Goal: Task Accomplishment & Management: Manage account settings

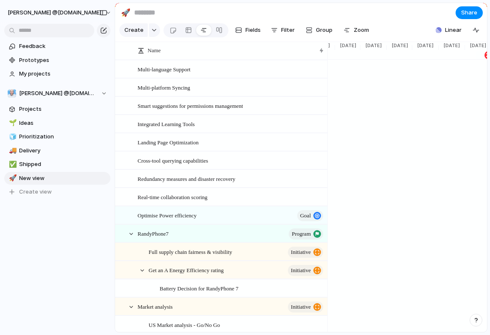
scroll to position [0, 794]
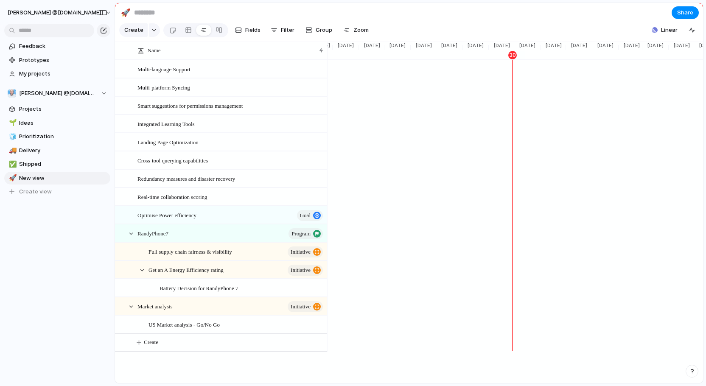
scroll to position [0, 769]
click at [170, 36] on div at bounding box center [172, 30] width 7 height 14
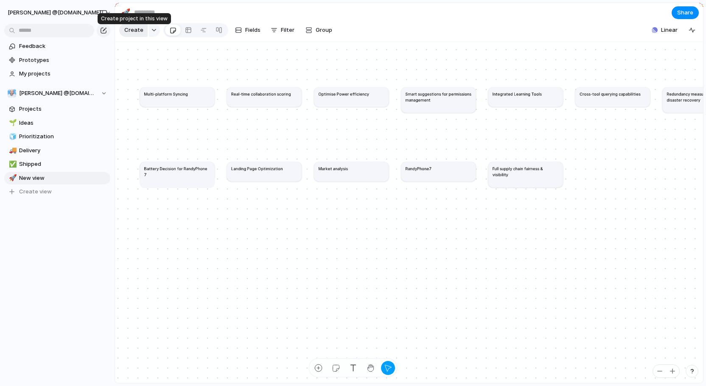
click at [135, 34] on span "Create" at bounding box center [133, 30] width 19 height 8
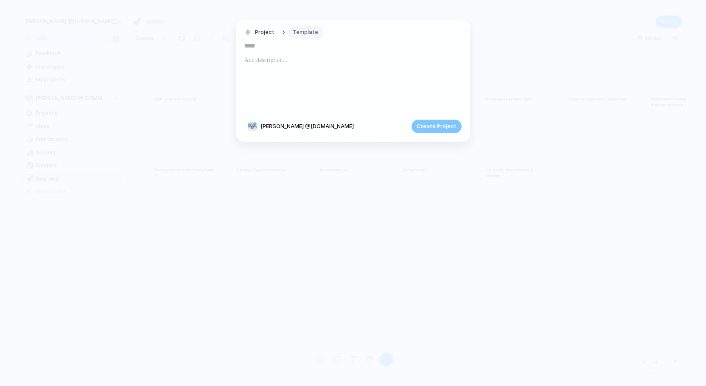
click at [307, 34] on span "Template" at bounding box center [305, 32] width 25 height 8
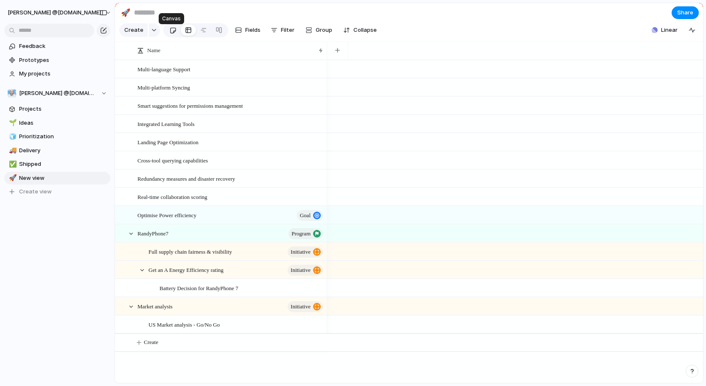
click at [170, 32] on div at bounding box center [172, 30] width 7 height 14
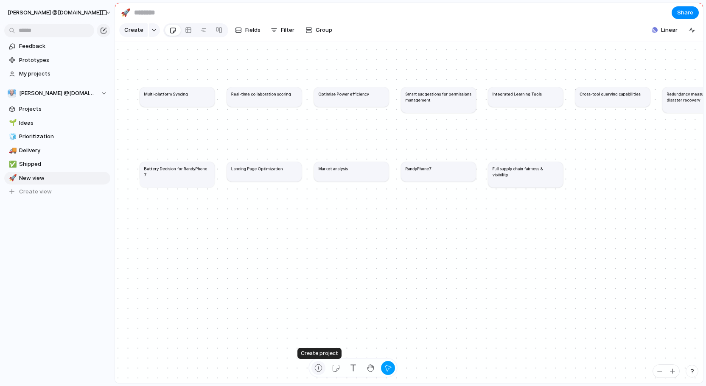
click at [320, 369] on div "button" at bounding box center [318, 368] width 9 height 9
click at [165, 105] on article "Multi-platform Syncing" at bounding box center [177, 97] width 75 height 20
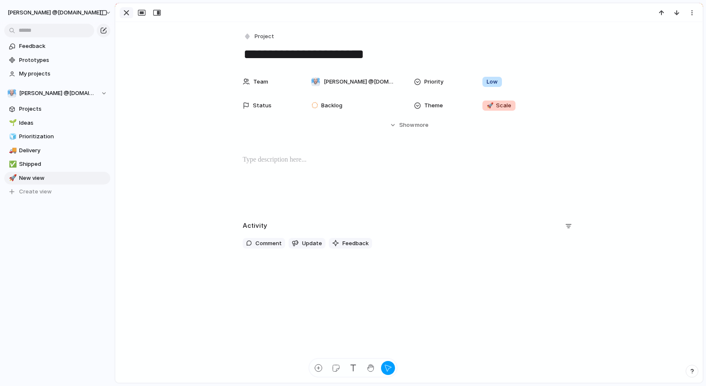
click at [129, 11] on div "button" at bounding box center [126, 13] width 10 height 10
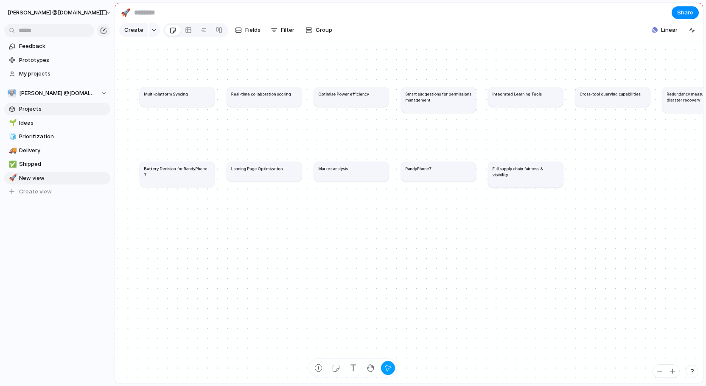
click at [42, 112] on span "Projects" at bounding box center [63, 109] width 88 height 8
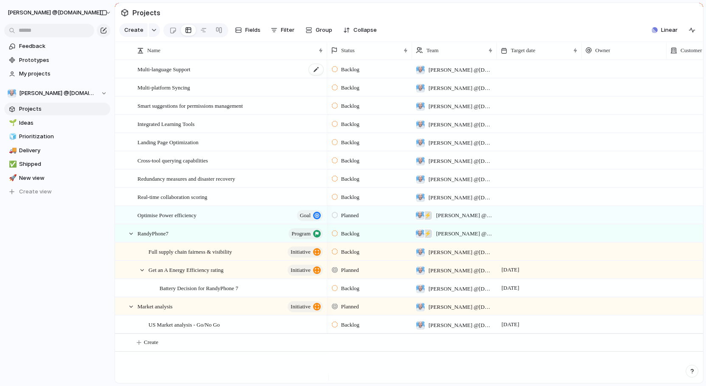
click at [212, 78] on div "Multi-language Support" at bounding box center [231, 69] width 187 height 17
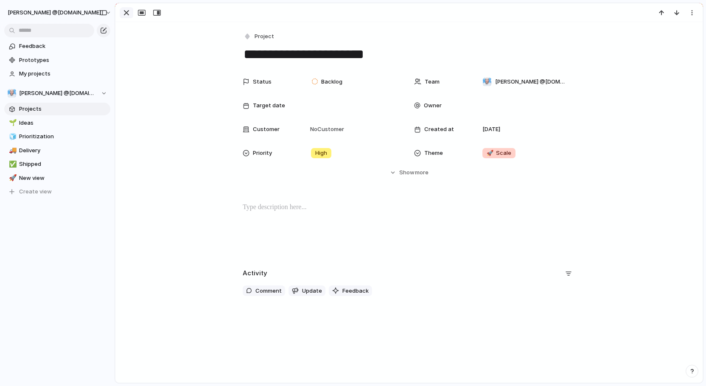
click at [124, 11] on div "button" at bounding box center [126, 13] width 10 height 10
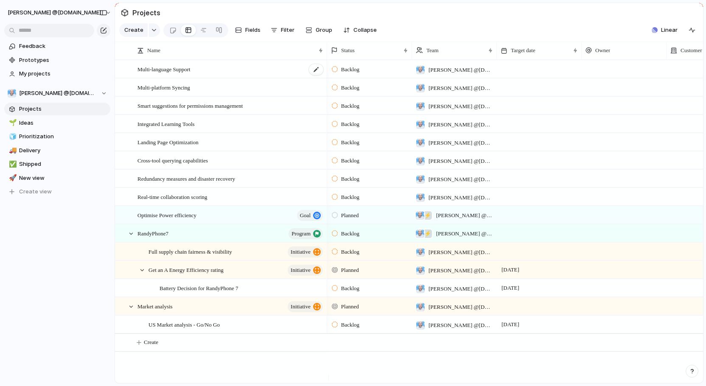
click at [188, 74] on span "Multi-language Support" at bounding box center [164, 69] width 53 height 10
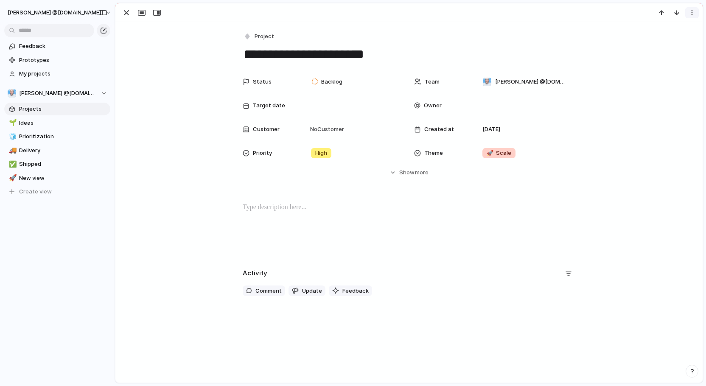
click at [696, 14] on button "button" at bounding box center [693, 12] width 14 height 11
click at [673, 39] on li "Delete" at bounding box center [666, 44] width 64 height 14
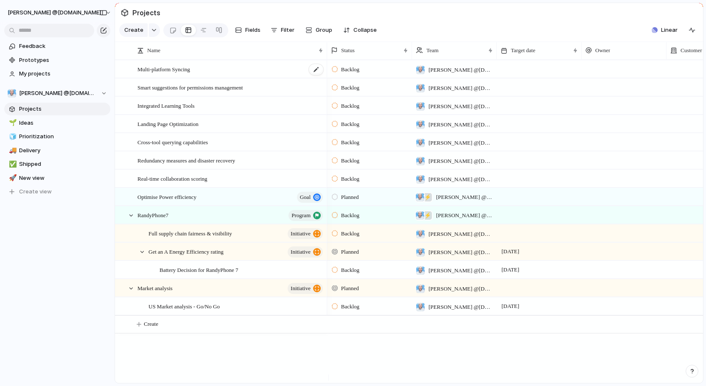
click at [213, 78] on div "Multi-platform Syncing" at bounding box center [231, 69] width 187 height 17
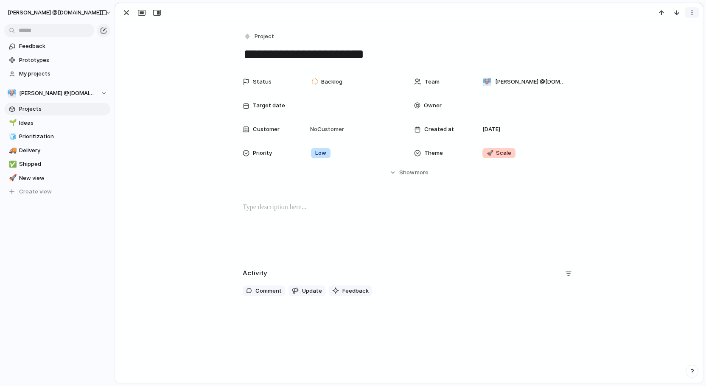
click at [694, 14] on div "button" at bounding box center [692, 12] width 7 height 7
click at [667, 47] on li "Delete" at bounding box center [666, 44] width 64 height 14
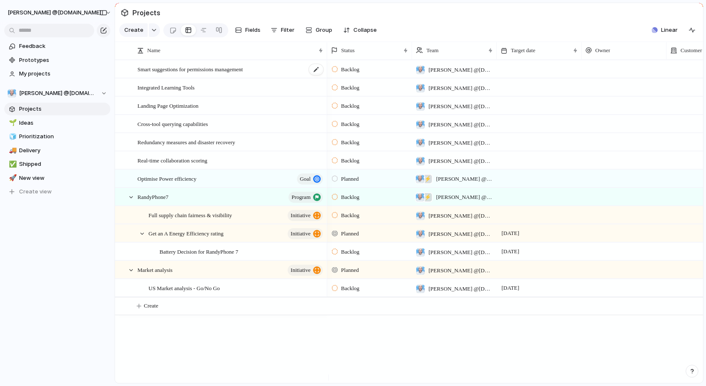
click at [212, 74] on span "Smart suggestions for permissions management" at bounding box center [190, 69] width 105 height 10
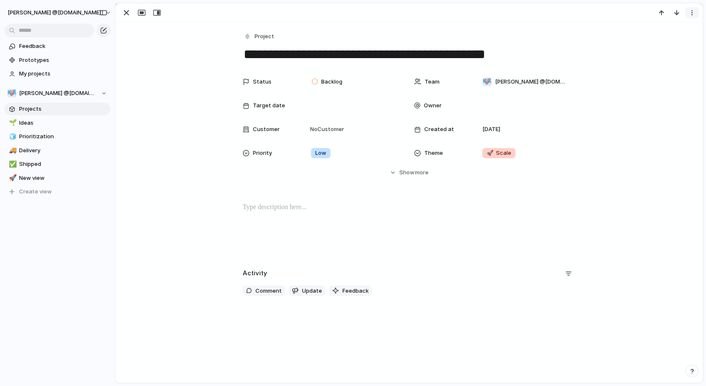
click at [694, 15] on div "button" at bounding box center [692, 12] width 7 height 7
click at [656, 41] on span "Delete" at bounding box center [656, 44] width 18 height 8
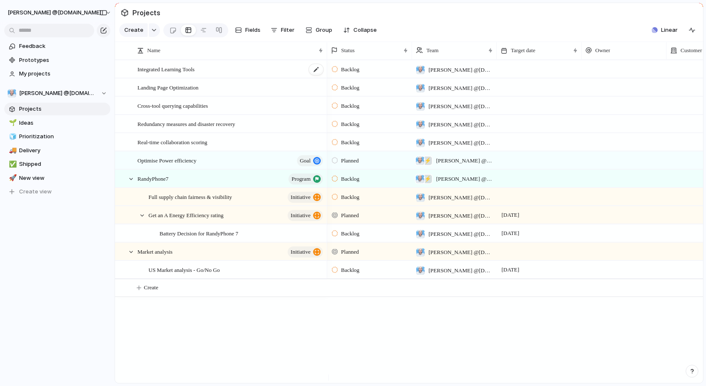
click at [253, 76] on div "Integrated Learning Tools" at bounding box center [231, 69] width 187 height 17
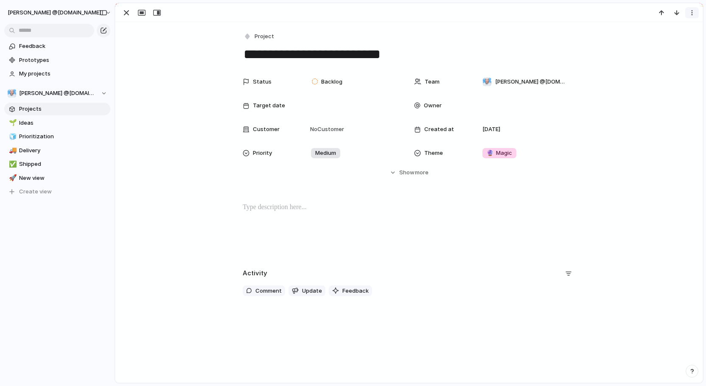
click at [691, 14] on div "button" at bounding box center [692, 12] width 7 height 7
click at [647, 42] on span "Delete" at bounding box center [656, 44] width 18 height 8
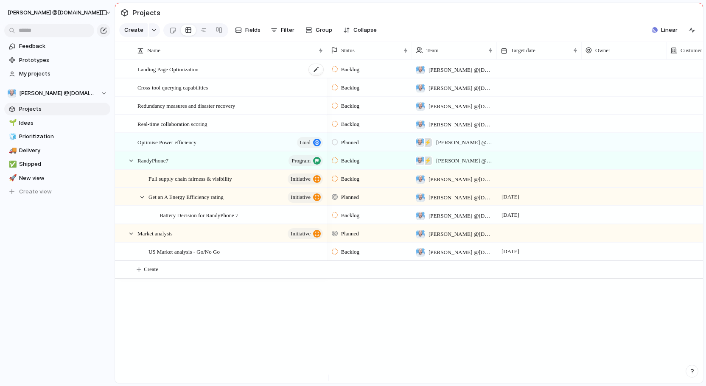
click at [239, 78] on div "Landing Page Optimization" at bounding box center [231, 69] width 187 height 17
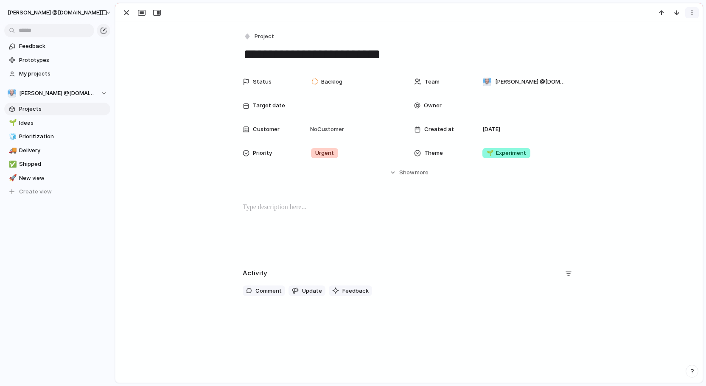
click at [695, 10] on div "button" at bounding box center [692, 12] width 7 height 7
click at [660, 44] on span "Delete" at bounding box center [656, 44] width 18 height 8
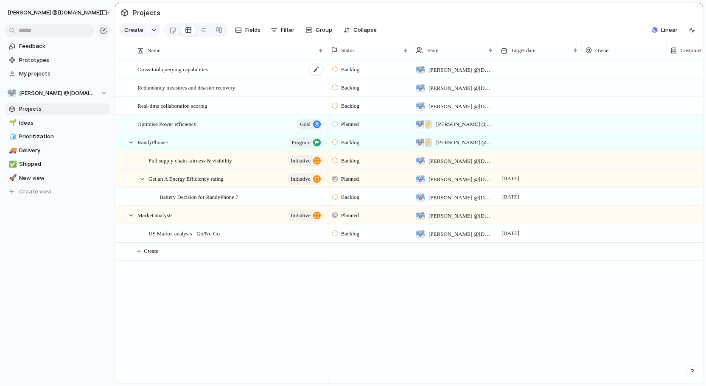
click at [289, 75] on div "Cross-tool querying capabilities" at bounding box center [231, 69] width 187 height 17
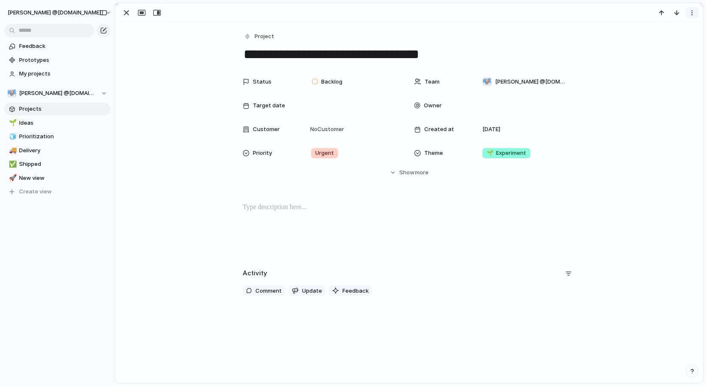
click at [696, 10] on button "button" at bounding box center [693, 12] width 14 height 11
click at [656, 48] on span "Delete" at bounding box center [656, 44] width 18 height 8
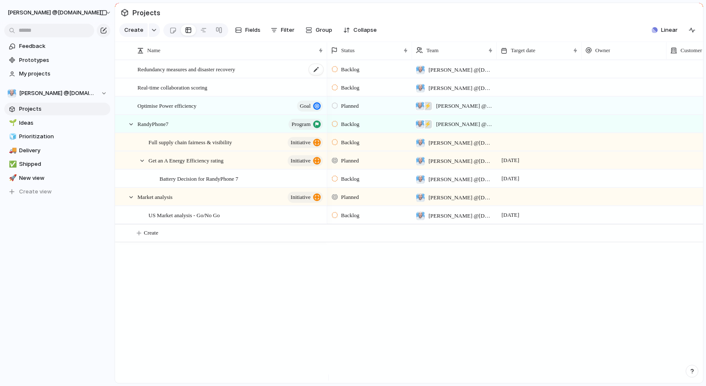
click at [213, 74] on span "Redundancy measures and disaster recovery" at bounding box center [187, 69] width 98 height 10
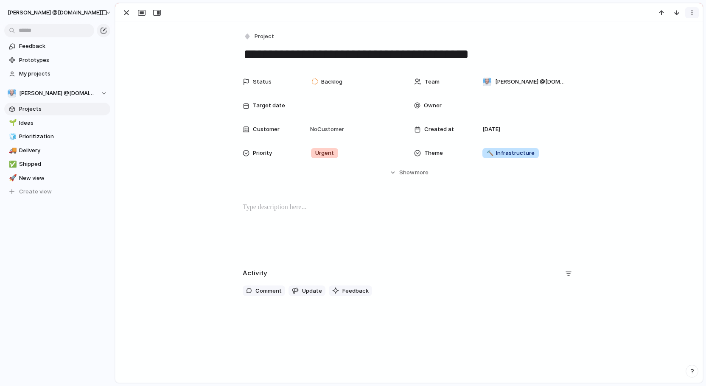
click at [694, 14] on div "button" at bounding box center [692, 12] width 7 height 7
click at [643, 41] on div at bounding box center [641, 44] width 6 height 6
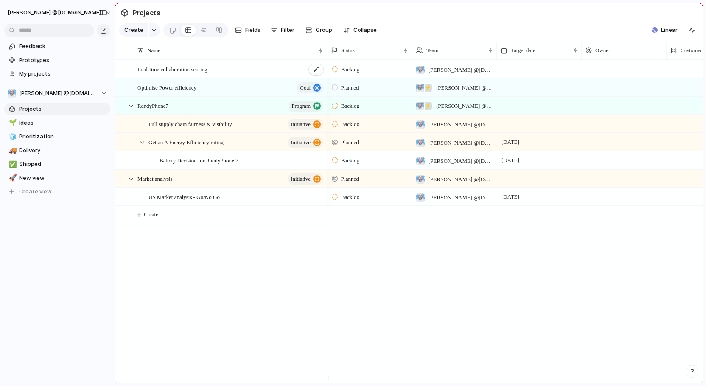
click at [222, 76] on div "Real-time collaboration scoring" at bounding box center [231, 69] width 187 height 17
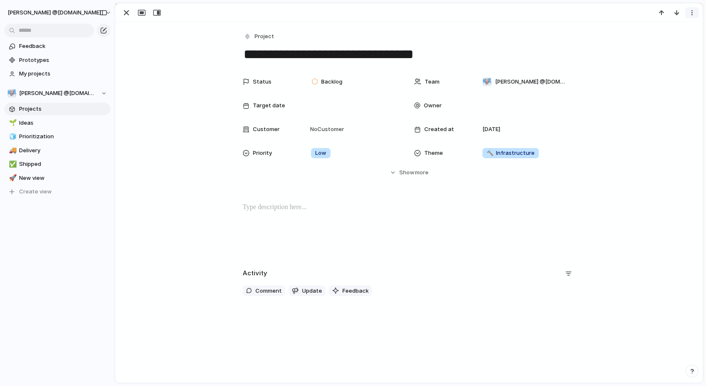
click at [688, 12] on button "button" at bounding box center [693, 12] width 14 height 11
click at [654, 39] on li "Delete" at bounding box center [666, 44] width 64 height 14
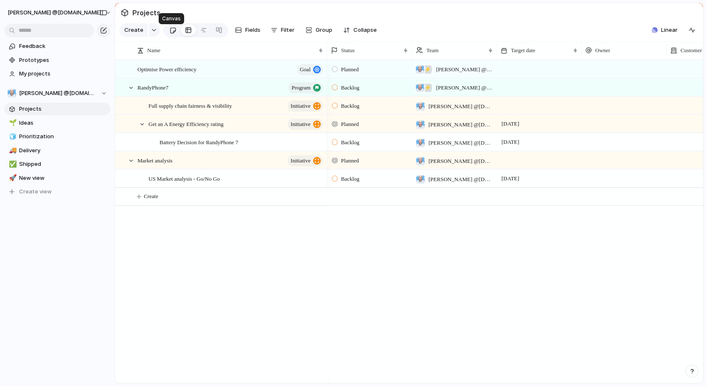
click at [174, 34] on div at bounding box center [172, 30] width 7 height 14
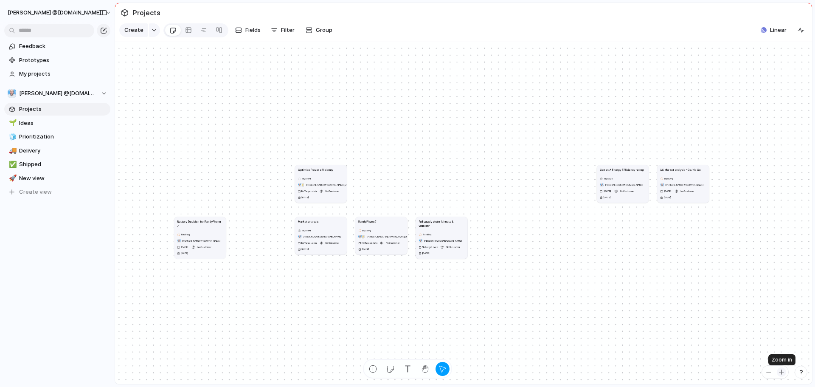
click at [706, 375] on div "button" at bounding box center [781, 372] width 7 height 7
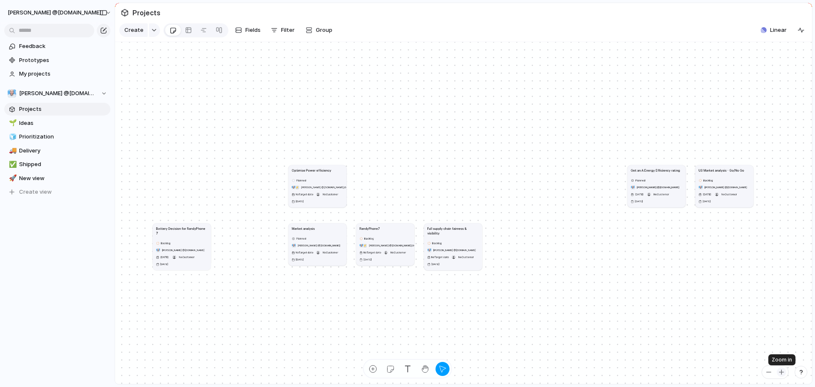
click at [706, 375] on div "button" at bounding box center [781, 372] width 7 height 7
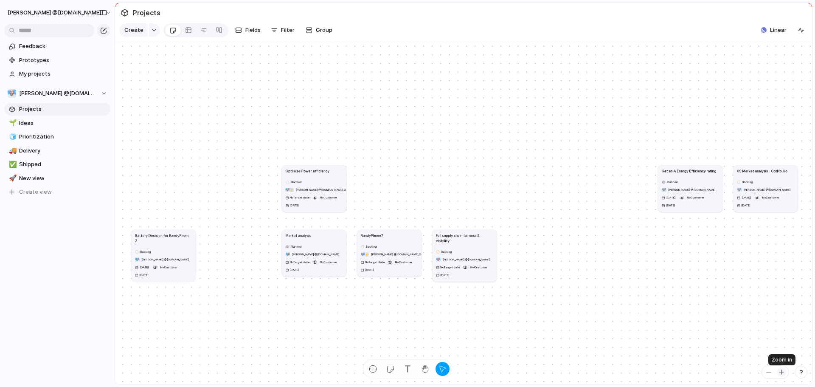
click at [706, 375] on div "button" at bounding box center [781, 372] width 7 height 7
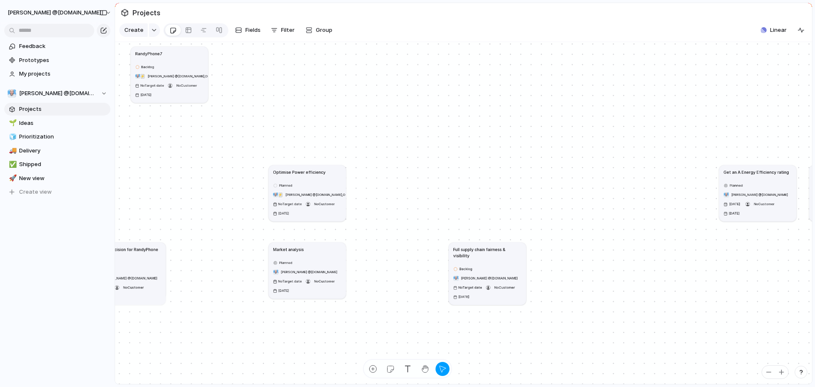
drag, startPoint x: 409, startPoint y: 258, endPoint x: 181, endPoint y: 62, distance: 300.5
click at [181, 62] on article "RandyPhone7 Backlog ⚡ Randy Silver @Indieweb.Social , Outofowls No Target date …" at bounding box center [169, 74] width 77 height 56
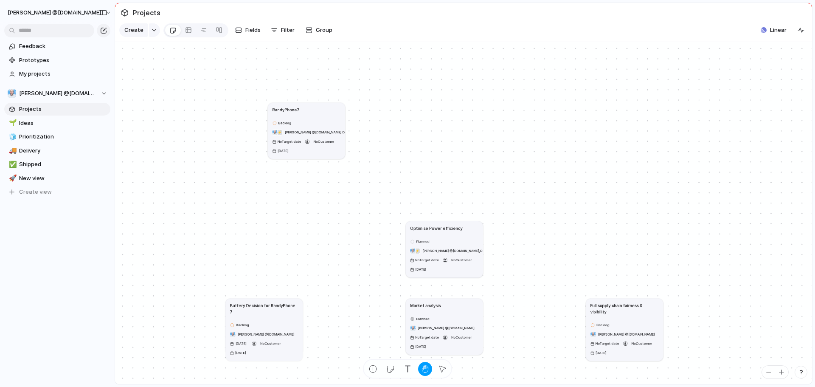
drag, startPoint x: 267, startPoint y: 105, endPoint x: 411, endPoint y: 159, distance: 154.3
click at [411, 159] on div "Optimise Power efficiency Planned ⚡ Randy Silver @Indieweb.Social , Outofowls N…" at bounding box center [463, 213] width 697 height 342
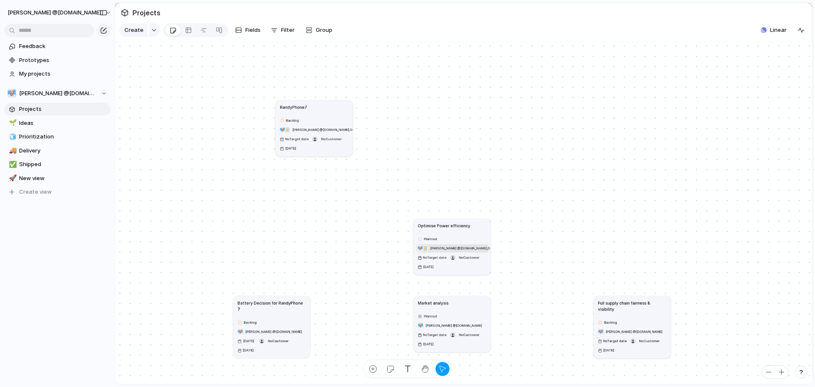
click at [464, 249] on button "⚡ Randy Silver @Indieweb.Social , Outofowls" at bounding box center [453, 248] width 73 height 8
click at [475, 240] on div "Planned ⚡ Randy Silver @Indieweb.Social , Outofowls No Target date No Customer …" at bounding box center [452, 253] width 68 height 36
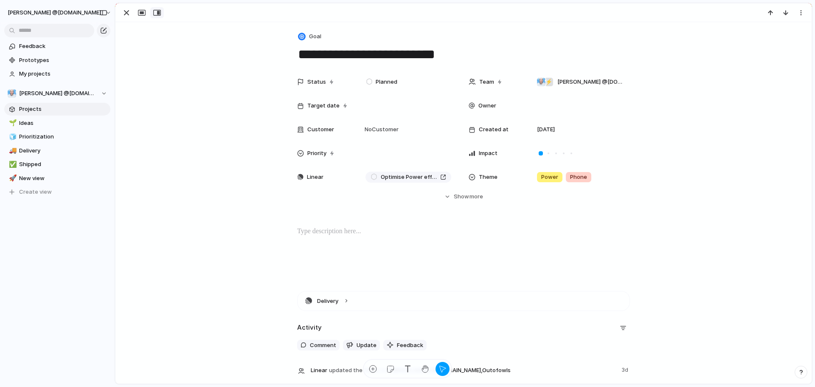
click at [158, 13] on div "button" at bounding box center [157, 12] width 8 height 7
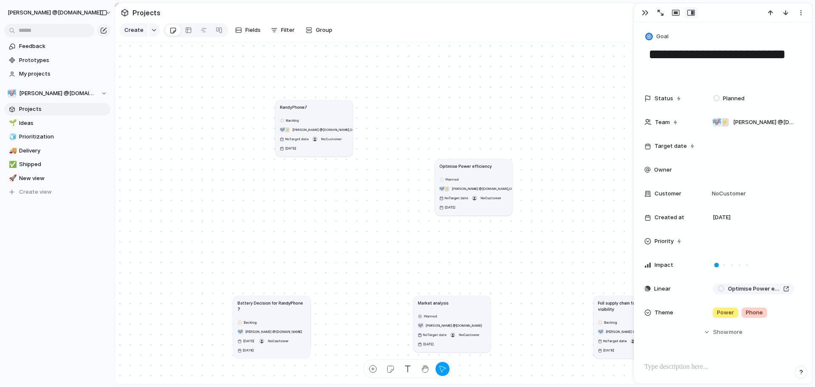
drag, startPoint x: 466, startPoint y: 236, endPoint x: 488, endPoint y: 177, distance: 63.3
click at [488, 177] on article "Optimise Power efficiency Planned ⚡ Randy Silver @Indieweb.Social , Outofowls N…" at bounding box center [473, 187] width 77 height 56
click at [464, 177] on div "Rename Delete" at bounding box center [407, 193] width 815 height 387
click at [440, 367] on div "button" at bounding box center [442, 368] width 9 height 9
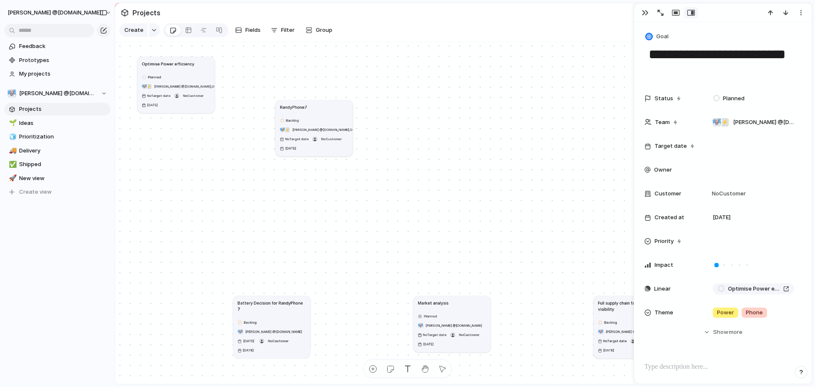
click at [193, 73] on article "Optimise Power efficiency Planned ⚡ Randy Silver @Indieweb.Social , Outofowls N…" at bounding box center [176, 85] width 77 height 56
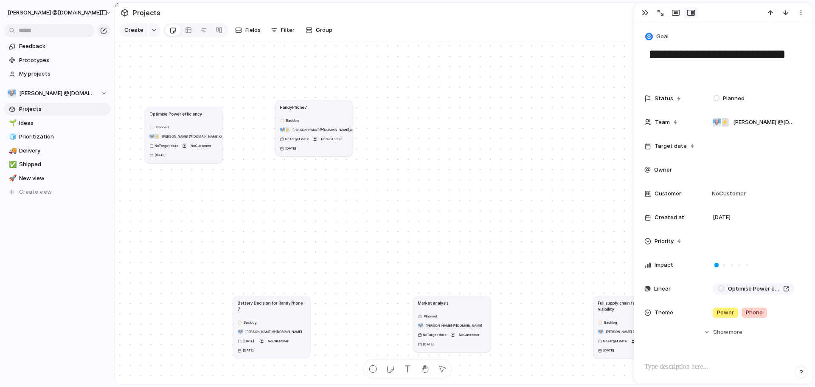
click at [201, 123] on article "Optimise Power efficiency Planned ⚡ Randy Silver @Indieweb.Social , Outofowls N…" at bounding box center [183, 135] width 77 height 56
click at [186, 110] on article "Optimise Power efficiency Planned ⚡ Randy Silver @Indieweb.Social , Outofowls N…" at bounding box center [168, 122] width 77 height 56
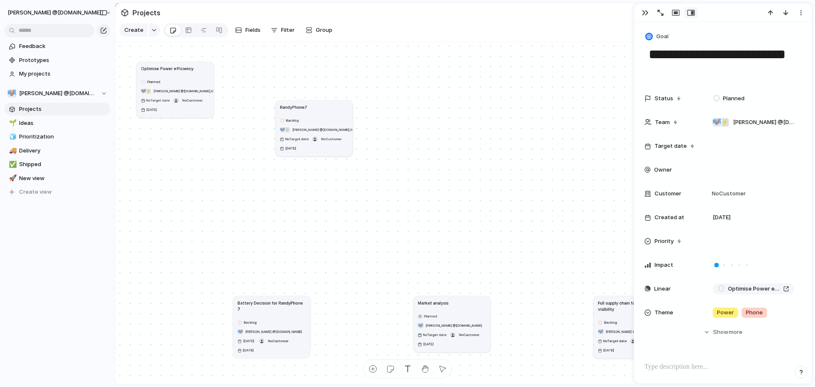
click at [192, 77] on article "Optimise Power efficiency Planned ⚡ Randy Silver @Indieweb.Social , Outofowls N…" at bounding box center [175, 90] width 77 height 56
click at [193, 79] on article "Optimise Power efficiency Planned ⚡ Randy Silver @Indieweb.Social , Outofowls N…" at bounding box center [175, 92] width 77 height 56
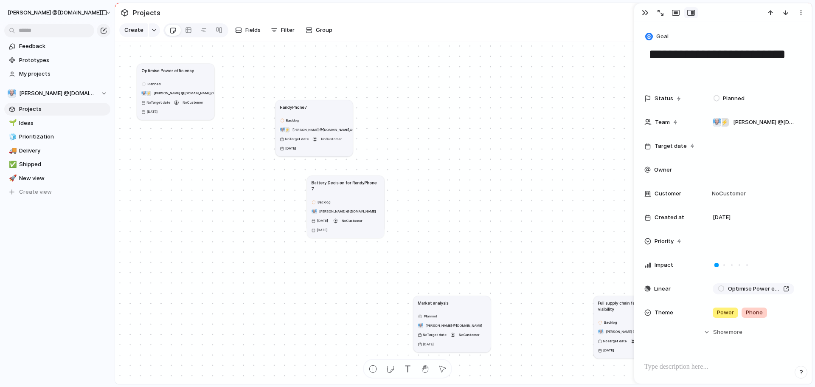
drag, startPoint x: 254, startPoint y: 301, endPoint x: 300, endPoint y: 179, distance: 130.4
click at [307, 179] on article "Battery Decision for RandyPhone 7 Backlog Randy Silver @Indieweb.Social 28 Nove…" at bounding box center [345, 206] width 77 height 62
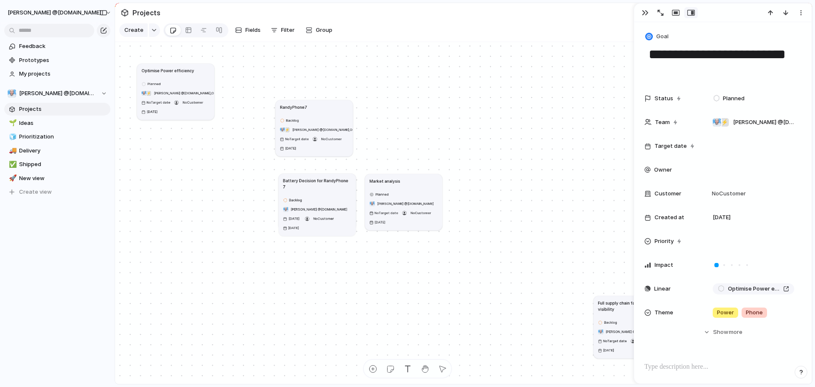
drag, startPoint x: 433, startPoint y: 306, endPoint x: 385, endPoint y: 184, distance: 131.1
click at [385, 184] on h1 "Market analysis" at bounding box center [384, 181] width 31 height 6
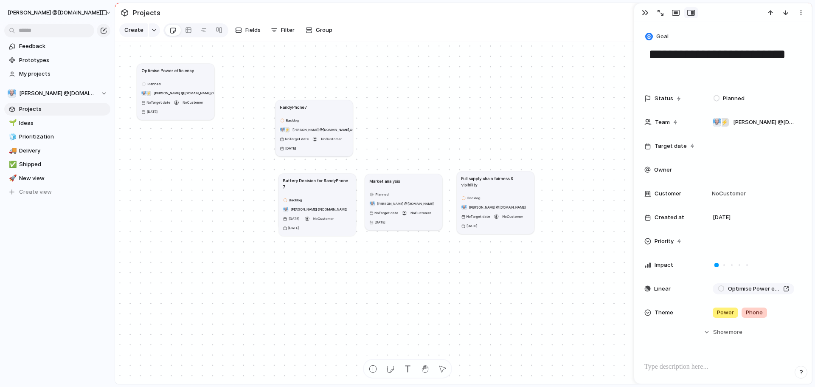
drag, startPoint x: 616, startPoint y: 306, endPoint x: 479, endPoint y: 181, distance: 184.8
click at [479, 181] on h1 "Full supply chain fairness & visibility" at bounding box center [496, 181] width 68 height 12
click at [351, 142] on article "RandyPhone7 Backlog ⚡ Randy Silver @Indieweb.Social , Outofowls No Target date …" at bounding box center [314, 128] width 77 height 56
type textarea "**********"
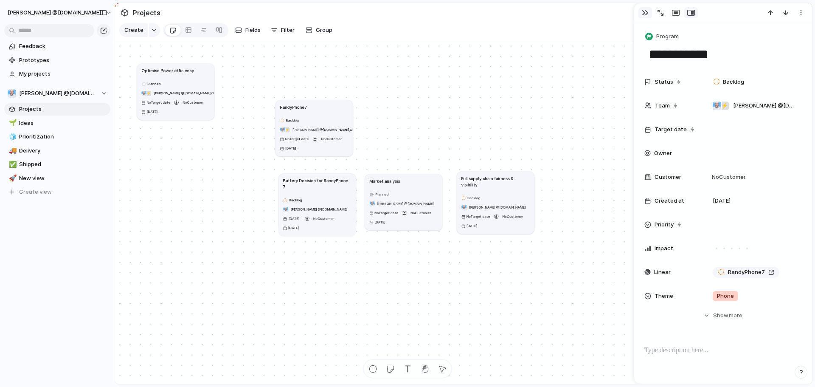
click at [645, 15] on div "button" at bounding box center [645, 12] width 7 height 7
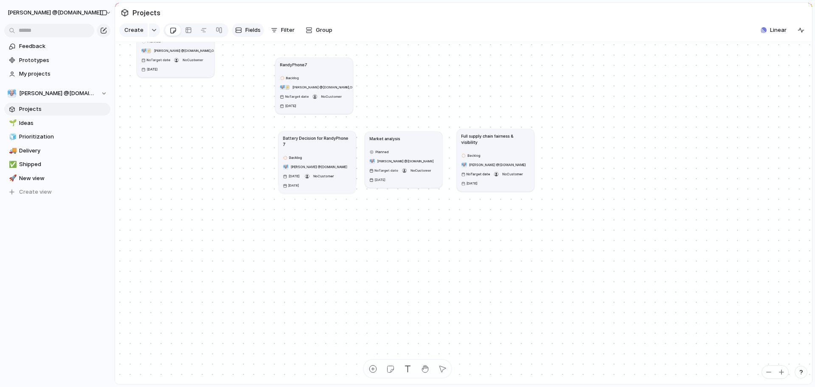
click at [248, 31] on span "Fields" at bounding box center [252, 30] width 15 height 8
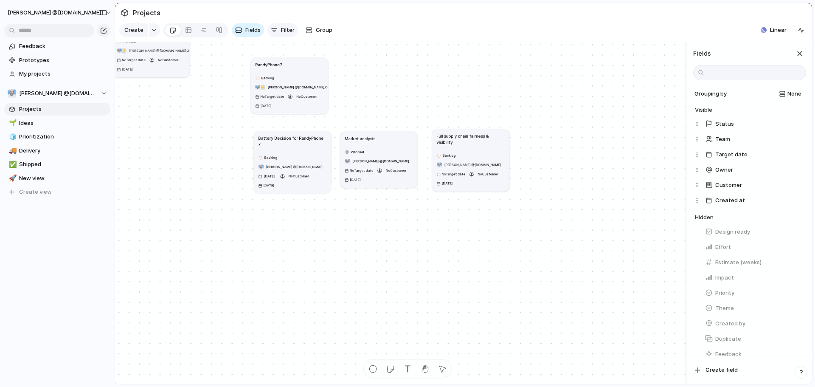
click at [281, 33] on span "Filter" at bounding box center [288, 30] width 14 height 8
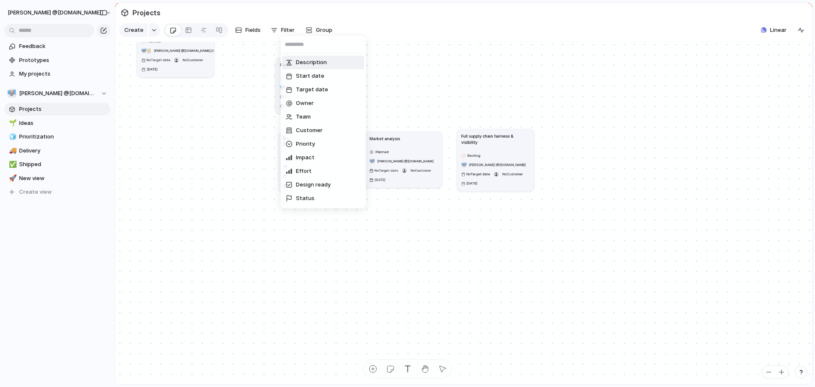
click at [309, 33] on div "Description Start date Target date Owner Team Customer Priority Impact Effort D…" at bounding box center [407, 193] width 815 height 387
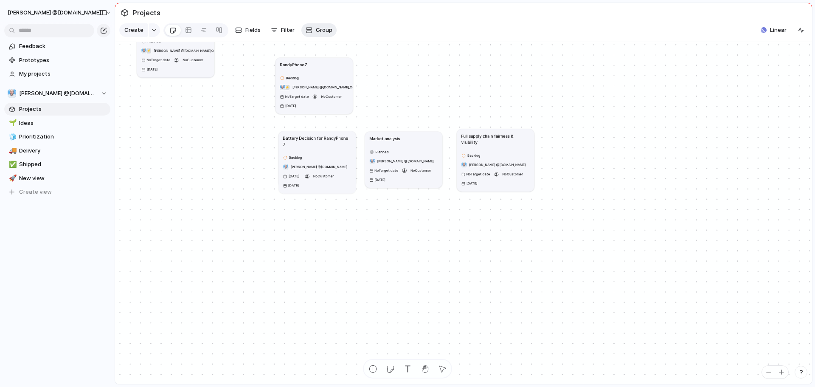
click at [318, 34] on span "Group" at bounding box center [324, 30] width 17 height 8
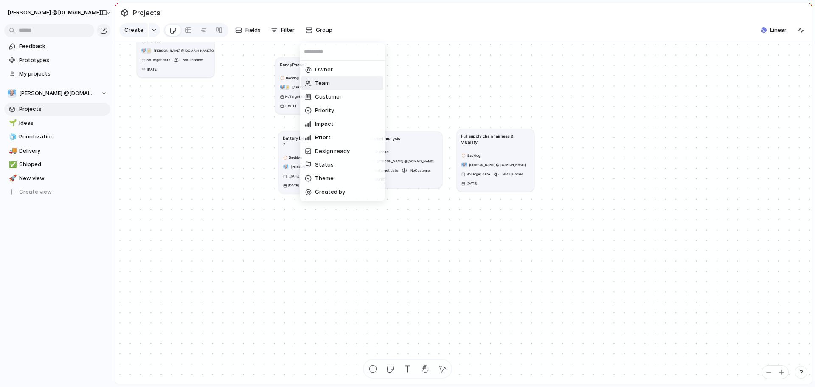
click at [344, 82] on li "Team" at bounding box center [342, 83] width 82 height 14
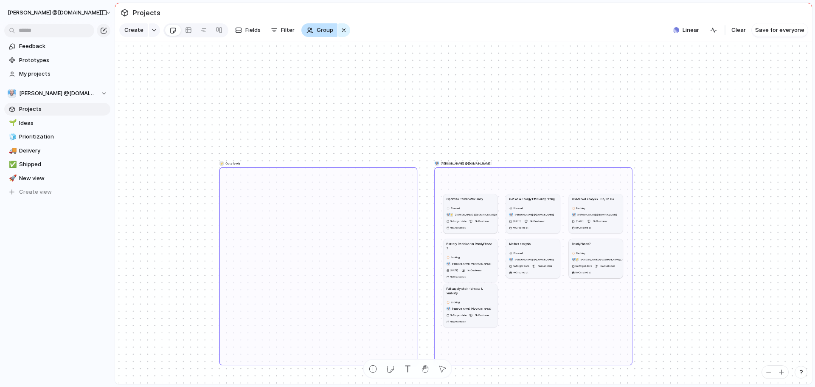
click at [321, 32] on span "Group" at bounding box center [325, 30] width 17 height 8
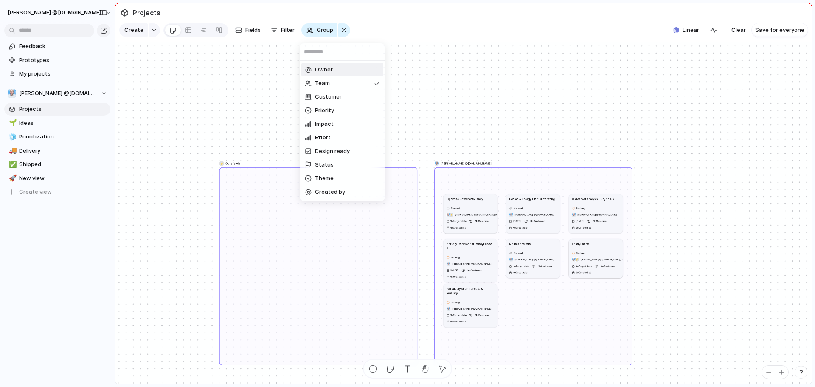
click at [322, 71] on span "Owner" at bounding box center [324, 69] width 18 height 8
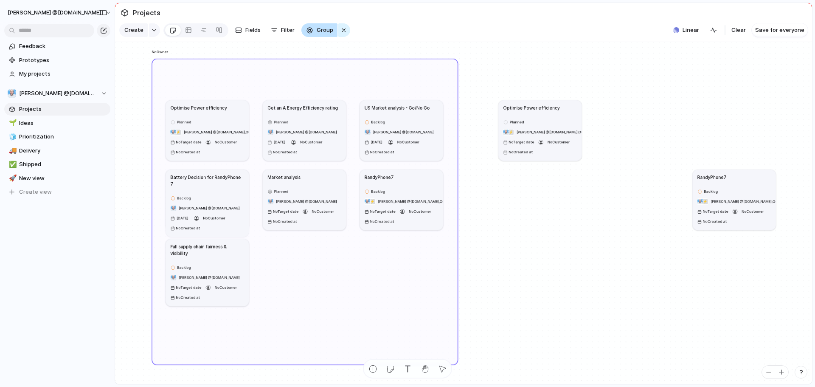
click at [318, 33] on span "Group" at bounding box center [325, 30] width 17 height 8
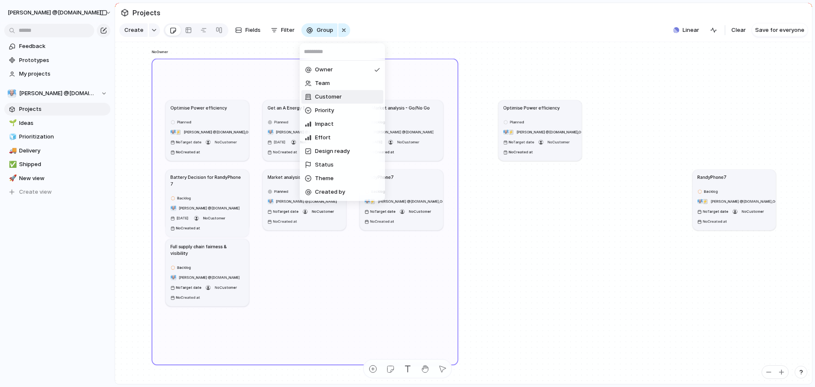
click at [323, 94] on span "Customer" at bounding box center [328, 97] width 27 height 8
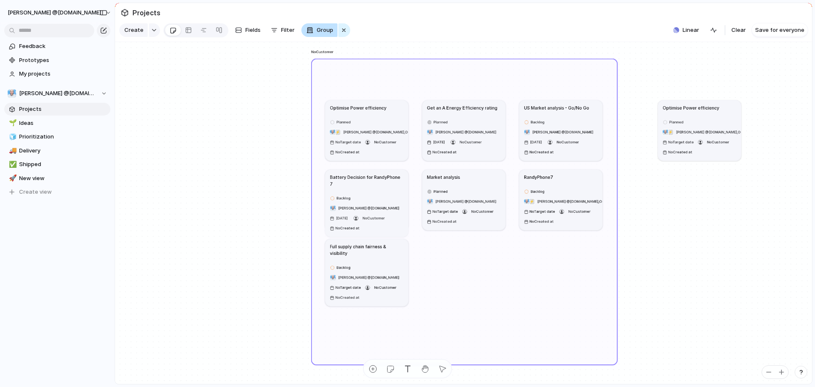
click at [322, 34] on span "Group" at bounding box center [325, 30] width 17 height 8
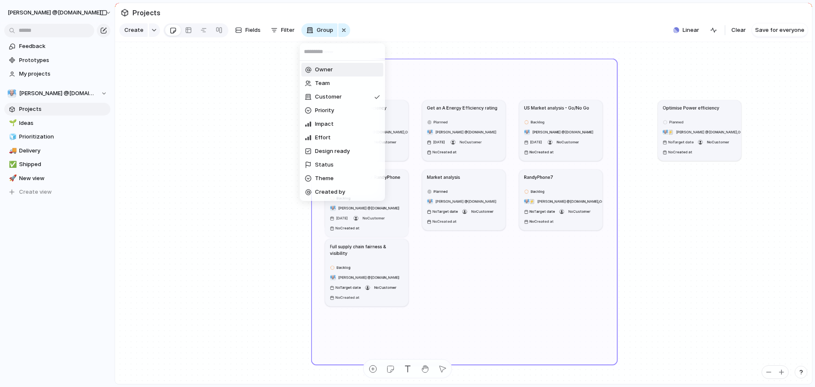
click at [338, 52] on input "text" at bounding box center [342, 51] width 85 height 17
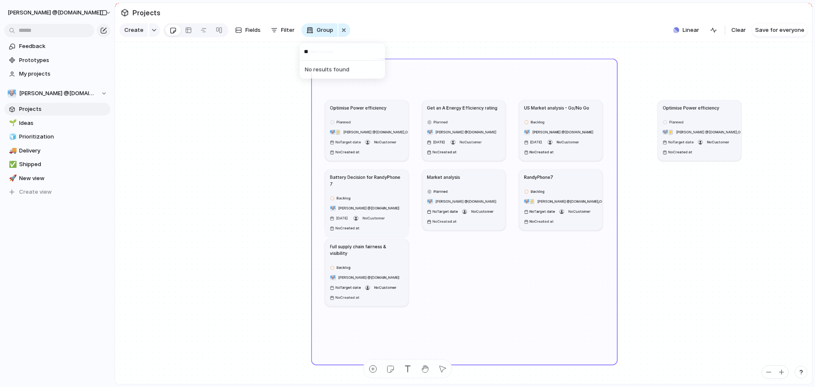
type input "*"
type input "**********"
click at [259, 154] on div "**********" at bounding box center [407, 193] width 815 height 387
click at [341, 35] on div "button" at bounding box center [344, 30] width 7 height 10
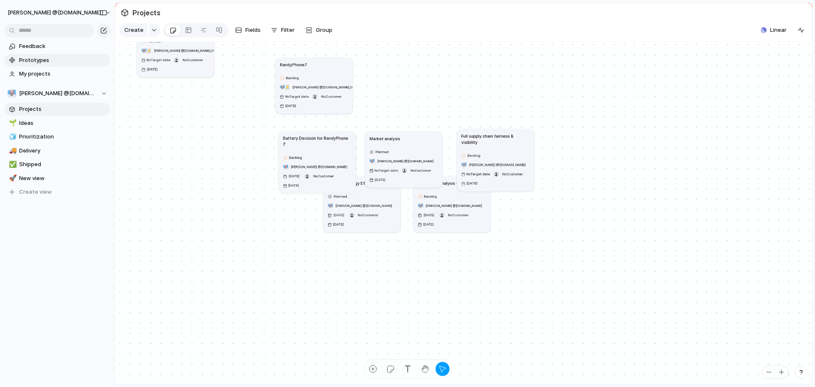
click at [36, 58] on span "Prototypes" at bounding box center [63, 60] width 88 height 8
click at [31, 75] on span "My projects" at bounding box center [63, 74] width 88 height 8
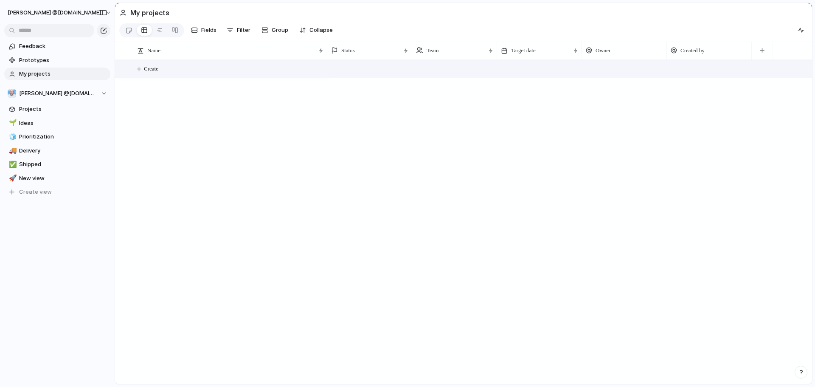
click at [153, 71] on span "Create" at bounding box center [151, 69] width 14 height 8
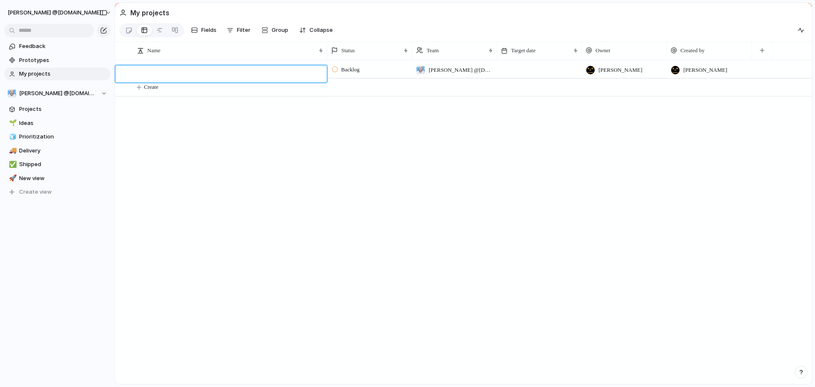
click at [158, 79] on textarea at bounding box center [229, 75] width 183 height 10
type textarea "**********"
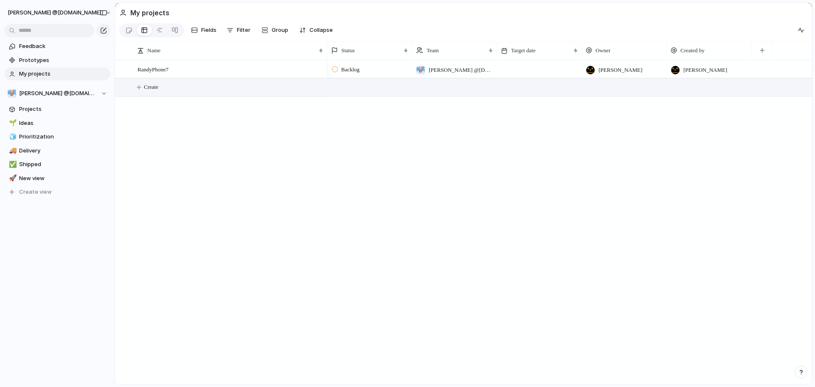
click at [142, 92] on button "Create" at bounding box center [475, 87] width 702 height 17
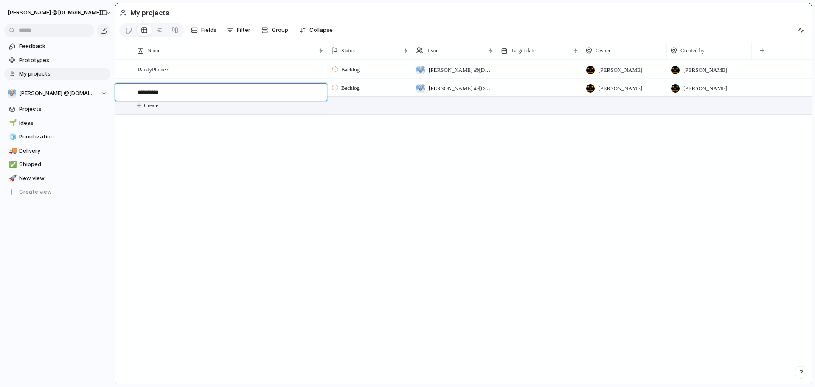
type textarea "**********"
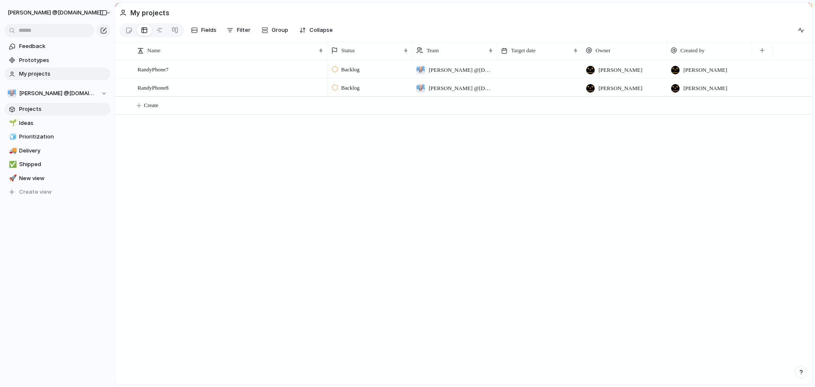
click at [30, 107] on span "Projects" at bounding box center [63, 109] width 88 height 8
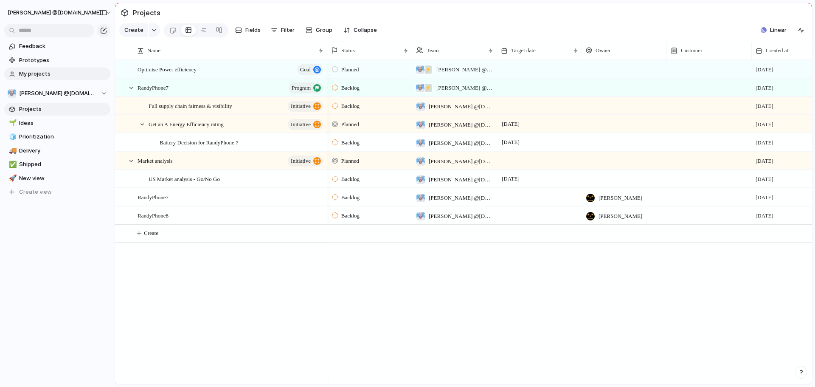
click at [41, 70] on span "My projects" at bounding box center [63, 74] width 88 height 8
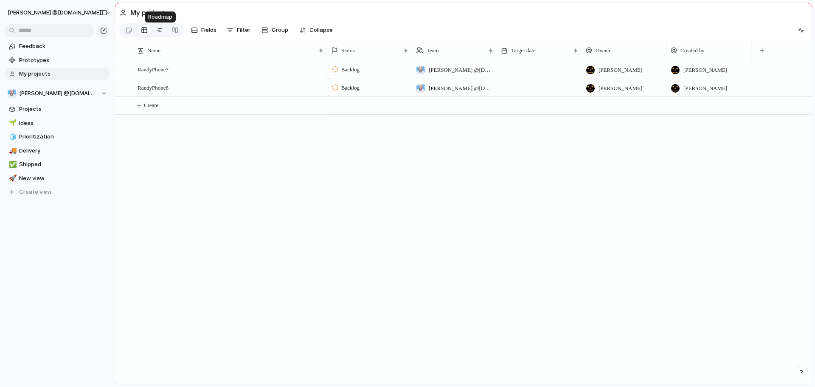
click at [159, 32] on div at bounding box center [159, 30] width 7 height 14
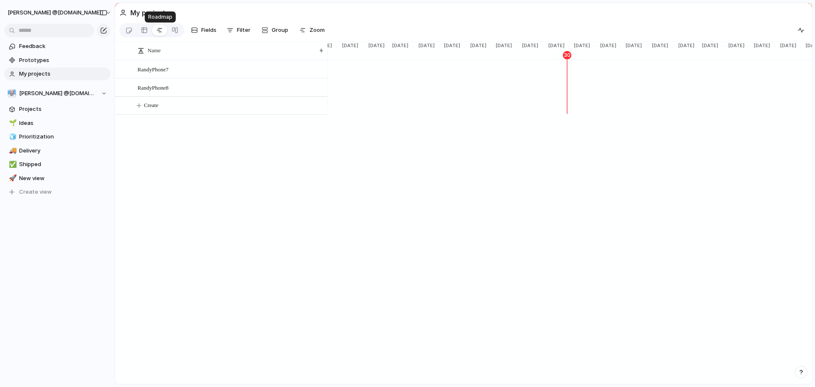
scroll to position [0, 715]
click at [173, 34] on div at bounding box center [175, 30] width 7 height 14
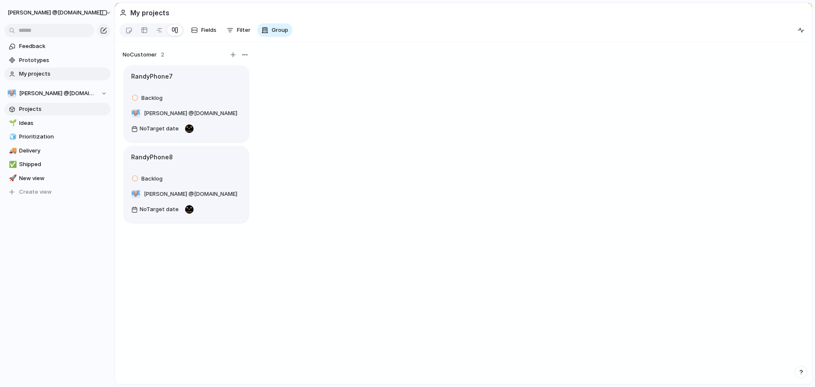
click at [56, 112] on span "Projects" at bounding box center [63, 109] width 88 height 8
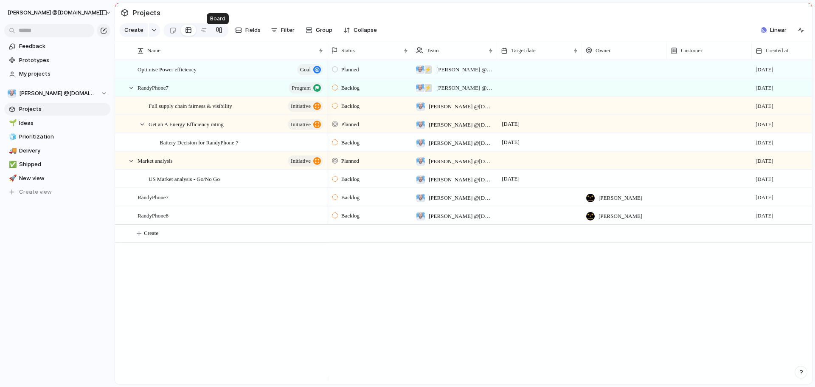
click at [216, 32] on div at bounding box center [219, 30] width 7 height 14
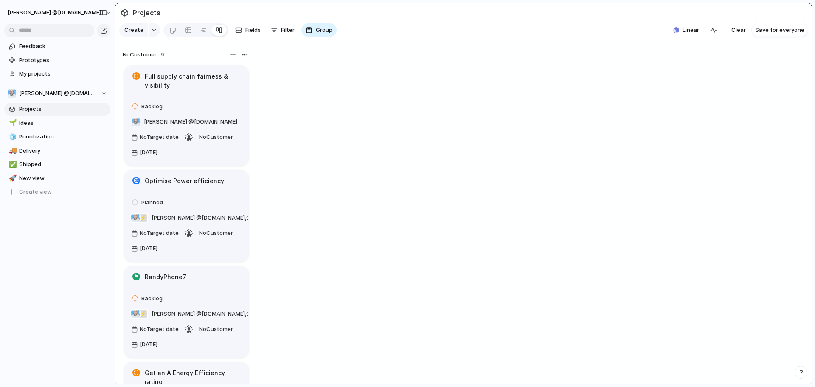
click at [139, 58] on span "No Customer" at bounding box center [140, 55] width 34 height 8
click at [138, 59] on span "No Customer" at bounding box center [140, 55] width 34 height 8
click at [236, 60] on button "button" at bounding box center [233, 55] width 10 height 10
click at [43, 110] on span "Projects" at bounding box center [63, 109] width 88 height 8
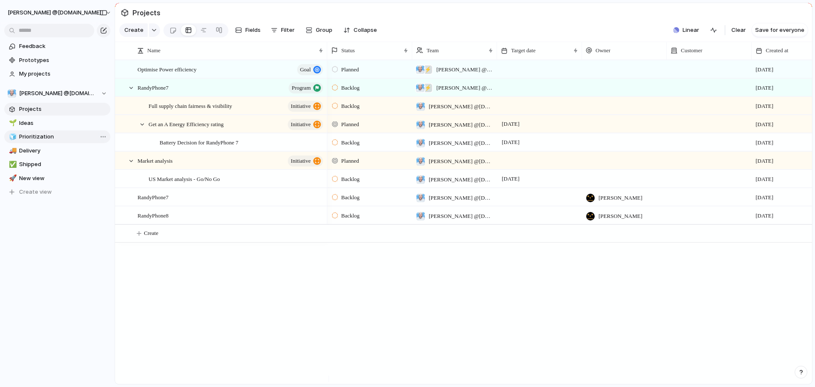
click at [34, 136] on span "Prioritization" at bounding box center [63, 136] width 88 height 8
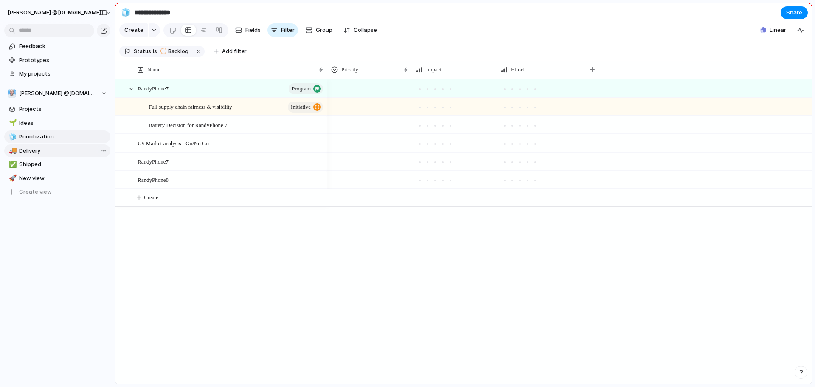
click at [33, 147] on span "Delivery" at bounding box center [63, 150] width 88 height 8
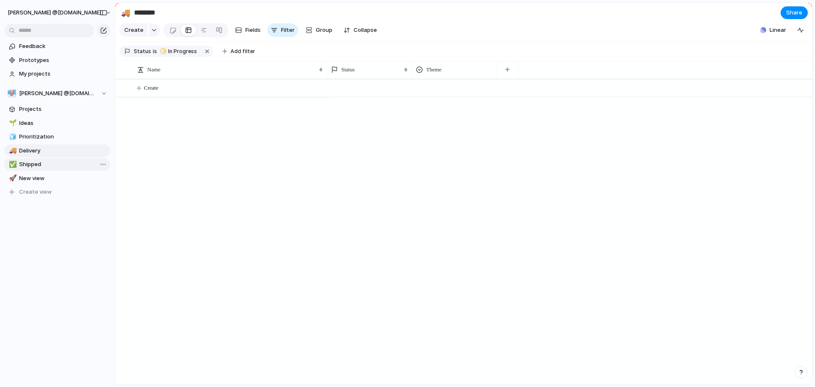
click at [35, 158] on link "✅ Shipped" at bounding box center [57, 164] width 106 height 13
type input "*******"
click at [33, 176] on span "New view" at bounding box center [63, 178] width 88 height 8
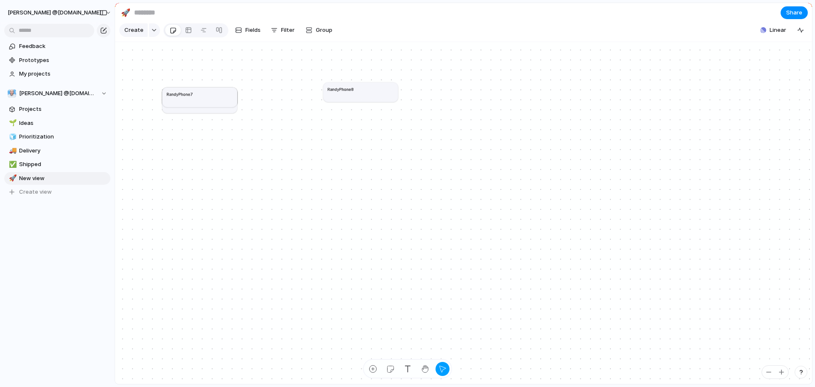
drag, startPoint x: 197, startPoint y: 101, endPoint x: 359, endPoint y: 93, distance: 162.3
click at [359, 92] on div "RandyPhone8" at bounding box center [361, 89] width 66 height 6
drag, startPoint x: 216, startPoint y: 103, endPoint x: 211, endPoint y: 70, distance: 32.7
click at [210, 71] on article "RandyPhone7" at bounding box center [189, 68] width 75 height 20
drag, startPoint x: 200, startPoint y: 96, endPoint x: 196, endPoint y: 82, distance: 14.6
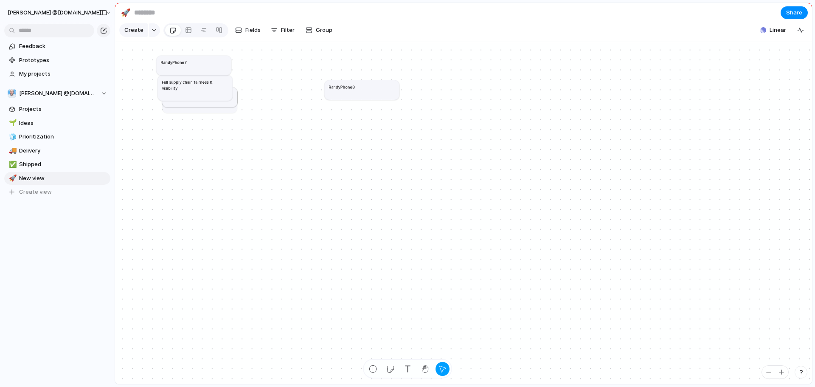
click at [196, 82] on h1 "Full supply chain fairness & visibility" at bounding box center [195, 85] width 66 height 12
drag, startPoint x: 203, startPoint y: 113, endPoint x: 193, endPoint y: 178, distance: 65.8
click at [193, 151] on article "RandyPhone7" at bounding box center [194, 141] width 75 height 20
drag, startPoint x: 205, startPoint y: 109, endPoint x: 197, endPoint y: 209, distance: 100.6
click at [196, 210] on article "Market analysis" at bounding box center [188, 201] width 75 height 20
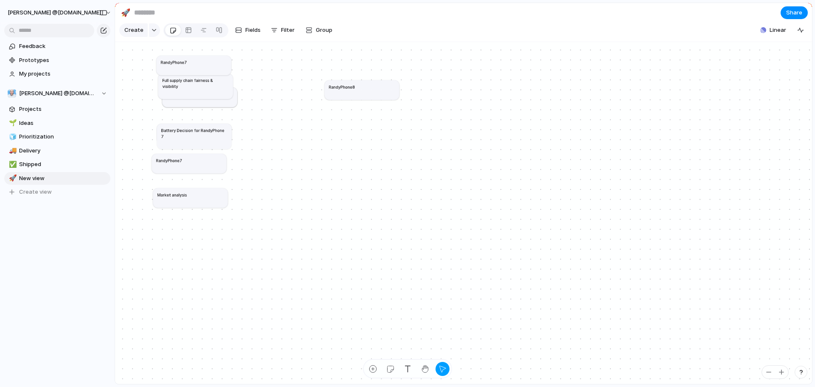
drag, startPoint x: 201, startPoint y: 112, endPoint x: 196, endPoint y: 148, distance: 36.5
click at [196, 148] on article "Battery Decision for RandyPhone 7" at bounding box center [194, 136] width 75 height 25
drag, startPoint x: 208, startPoint y: 110, endPoint x: 203, endPoint y: 121, distance: 12.0
click at [203, 120] on article "US Market analysis - Go/No Go" at bounding box center [196, 110] width 75 height 20
drag, startPoint x: 203, startPoint y: 121, endPoint x: 202, endPoint y: 241, distance: 119.7
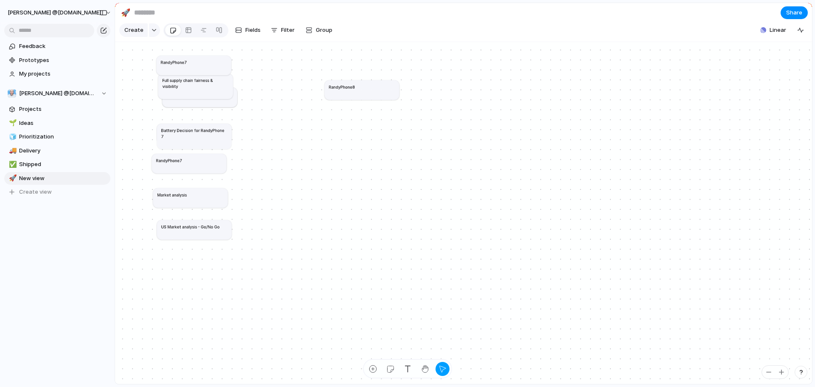
click at [202, 239] on article "US Market analysis - Go/No Go" at bounding box center [194, 230] width 75 height 20
drag, startPoint x: 220, startPoint y: 108, endPoint x: 217, endPoint y: 268, distance: 159.7
click at [217, 267] on article "Get an A Energy Efficiency rating" at bounding box center [194, 257] width 75 height 20
drag, startPoint x: 221, startPoint y: 108, endPoint x: 218, endPoint y: 291, distance: 183.4
click at [218, 290] on article "Optimise Power efficiency" at bounding box center [196, 281] width 75 height 20
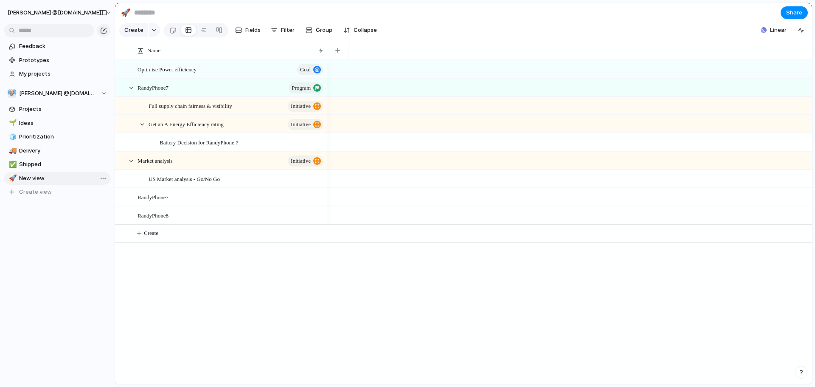
click at [59, 180] on span "New view" at bounding box center [63, 178] width 88 height 8
click at [31, 180] on div "Open in new tab Copy link Duplicate view Rename view Delete view" at bounding box center [407, 193] width 815 height 387
click at [30, 179] on span "New view" at bounding box center [63, 178] width 88 height 8
click at [28, 166] on span "Shipped" at bounding box center [63, 164] width 88 height 8
type input "*******"
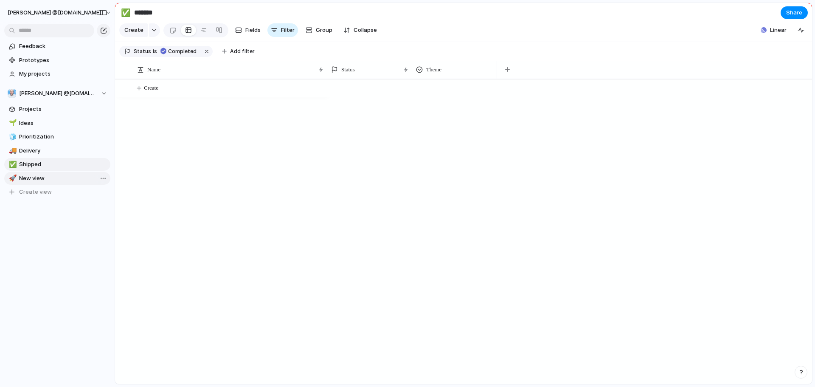
click at [32, 175] on span "New view" at bounding box center [63, 178] width 88 height 8
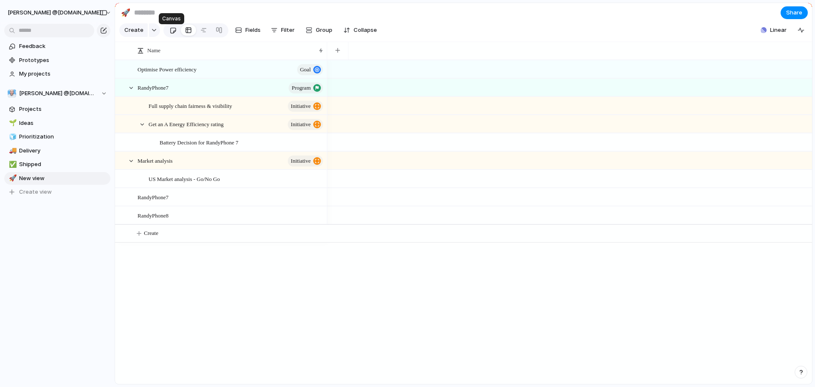
click at [169, 37] on div at bounding box center [172, 30] width 7 height 14
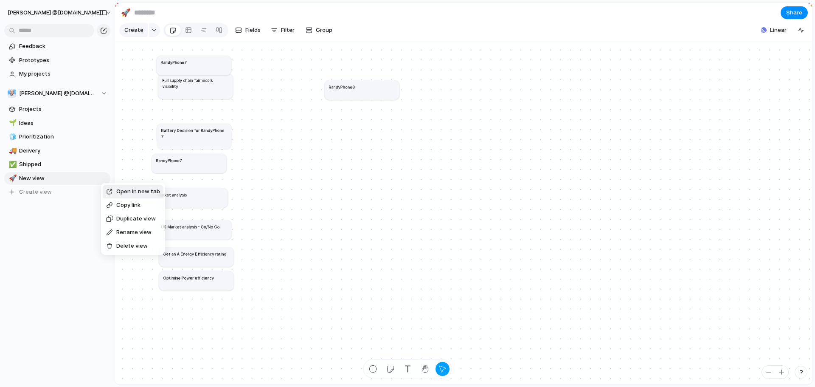
click at [123, 234] on span "Rename view" at bounding box center [133, 232] width 35 height 8
type input "**********"
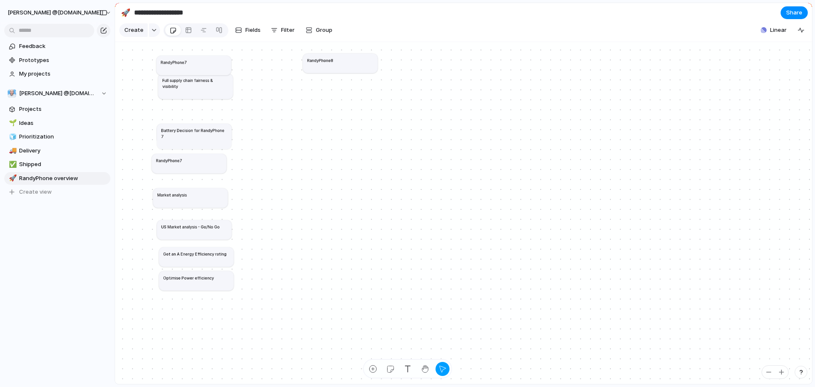
drag, startPoint x: 341, startPoint y: 89, endPoint x: 319, endPoint y: 62, distance: 34.4
click at [319, 62] on h1 "RandyPhone8" at bounding box center [320, 60] width 26 height 6
drag, startPoint x: 197, startPoint y: 88, endPoint x: 195, endPoint y: 99, distance: 11.2
click at [195, 99] on h1 "Full supply chain fairness & visibility" at bounding box center [193, 94] width 66 height 12
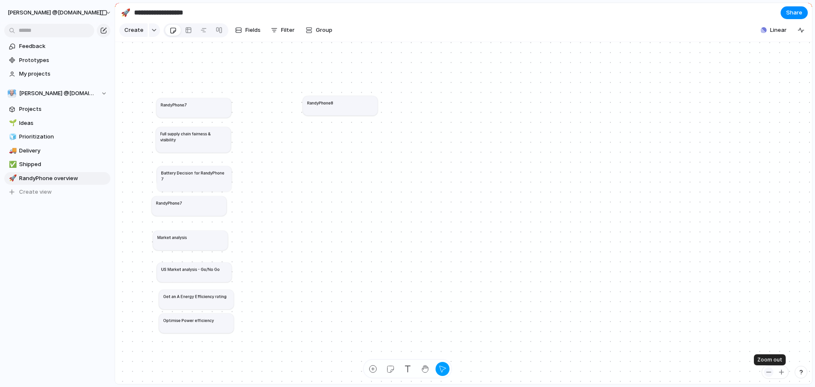
click at [771, 374] on div "button" at bounding box center [769, 372] width 7 height 7
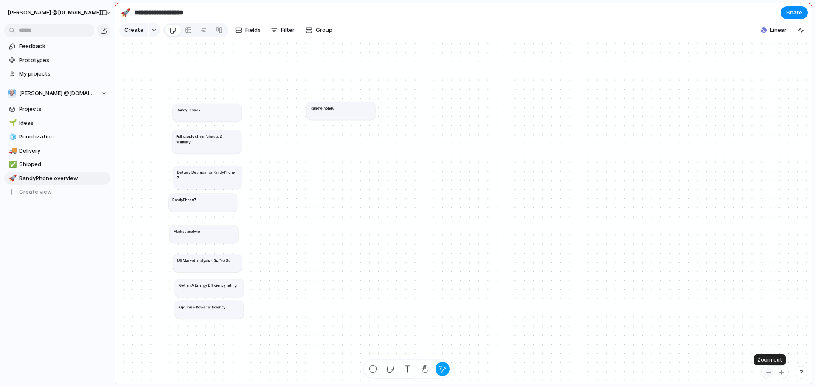
click at [771, 374] on div "button" at bounding box center [769, 372] width 7 height 7
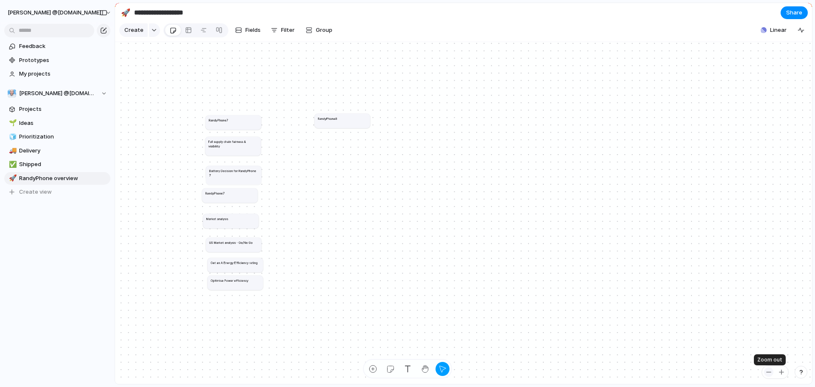
click at [771, 374] on div "button" at bounding box center [769, 372] width 7 height 7
click at [783, 371] on div "button" at bounding box center [781, 372] width 7 height 7
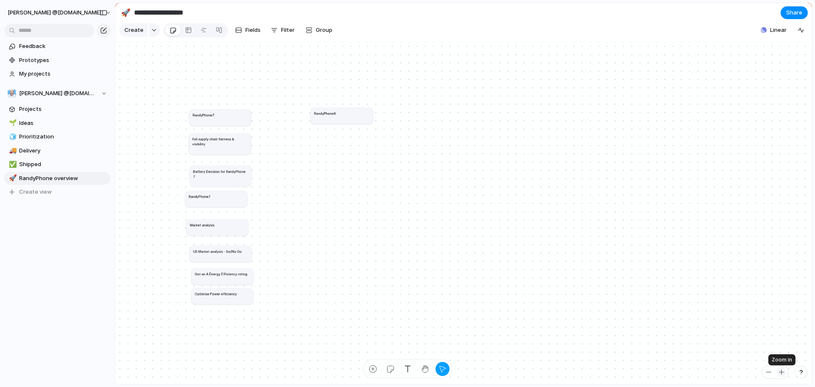
click at [783, 371] on div "button" at bounding box center [781, 372] width 7 height 7
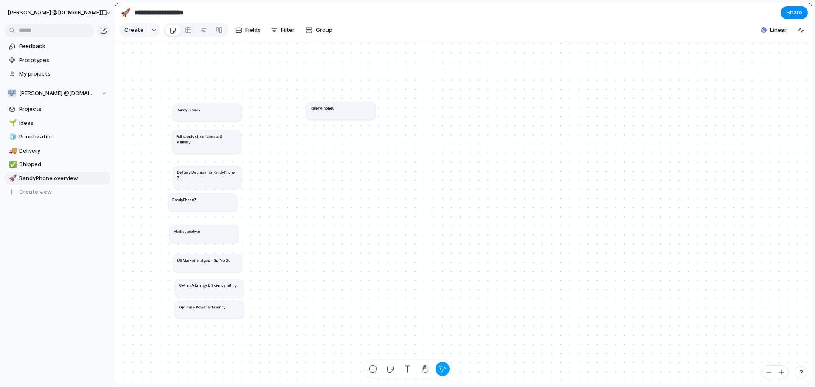
drag, startPoint x: 391, startPoint y: 369, endPoint x: 306, endPoint y: 247, distance: 148.9
click at [306, 247] on div "**********" at bounding box center [407, 193] width 815 height 387
click at [389, 368] on div "button" at bounding box center [390, 368] width 9 height 9
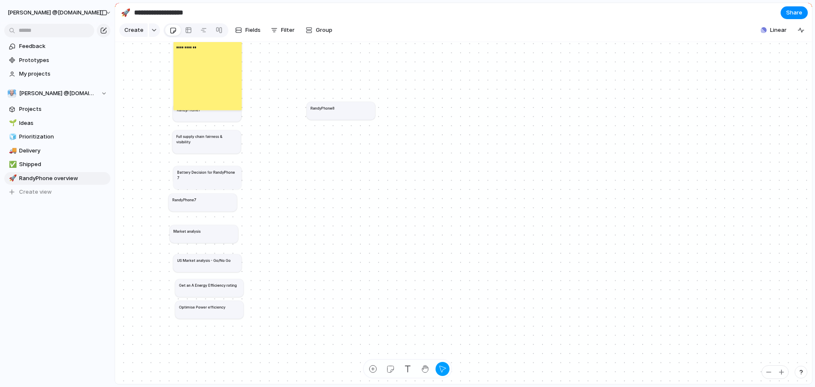
click at [199, 57] on div "**********" at bounding box center [208, 76] width 68 height 68
click at [193, 50] on p "**********" at bounding box center [187, 47] width 22 height 6
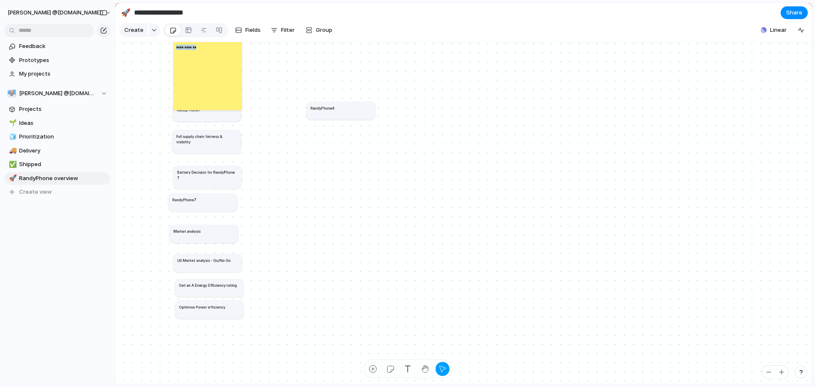
click at [193, 50] on p "**********" at bounding box center [187, 47] width 22 height 6
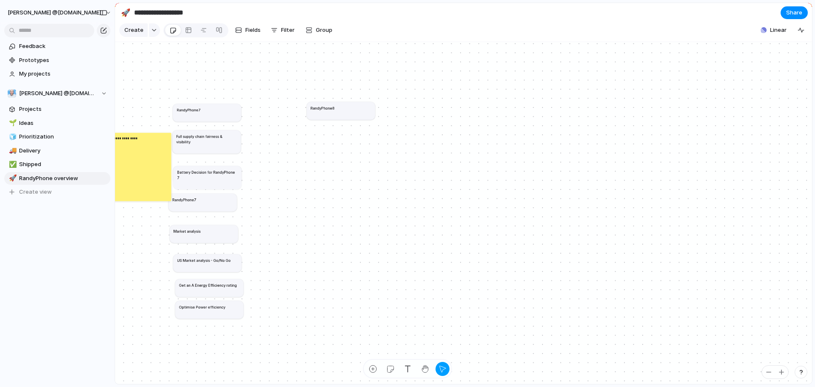
drag, startPoint x: 194, startPoint y: 57, endPoint x: 124, endPoint y: 148, distance: 115.0
click at [124, 148] on div "**********" at bounding box center [137, 166] width 68 height 68
drag, startPoint x: 292, startPoint y: 204, endPoint x: 395, endPoint y: 205, distance: 103.2
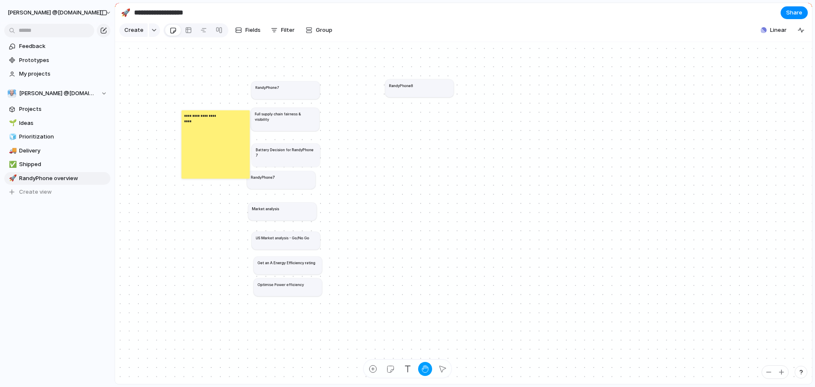
drag, startPoint x: 314, startPoint y: 236, endPoint x: 392, endPoint y: 214, distance: 81.7
click at [392, 214] on div "**********" at bounding box center [443, 201] width 374 height 183
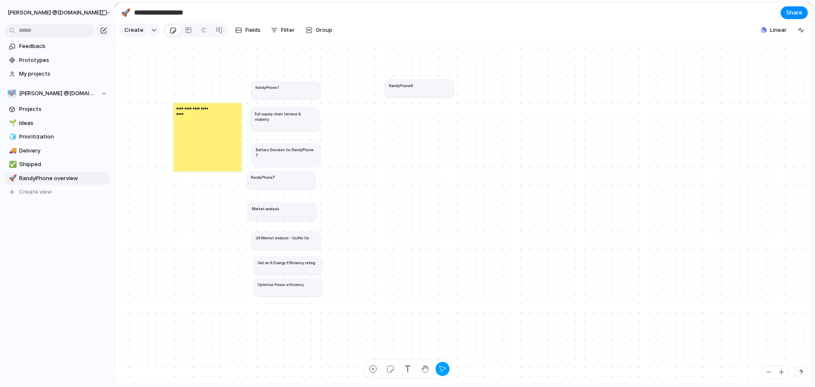
drag, startPoint x: 215, startPoint y: 148, endPoint x: 205, endPoint y: 142, distance: 11.7
click at [205, 142] on div "**********" at bounding box center [208, 137] width 68 height 68
click at [202, 157] on div "**********" at bounding box center [206, 138] width 68 height 68
click at [202, 172] on div "**********" at bounding box center [206, 138] width 68 height 68
click at [277, 122] on h1 "Full supply chain fairness & visibility" at bounding box center [285, 116] width 61 height 11
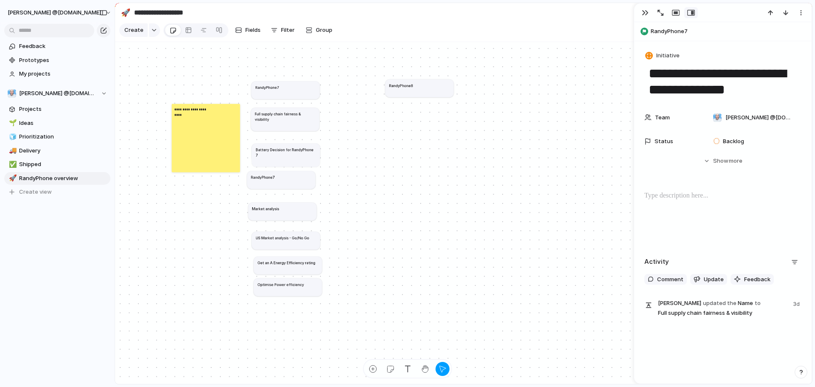
scroll to position [2, 0]
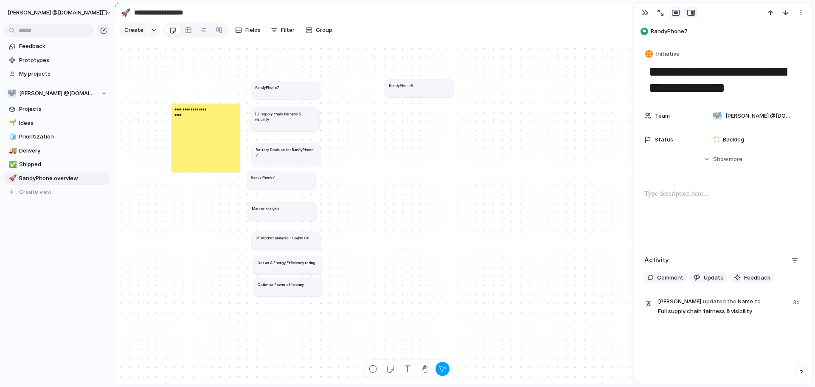
click at [672, 15] on div "button" at bounding box center [676, 12] width 8 height 7
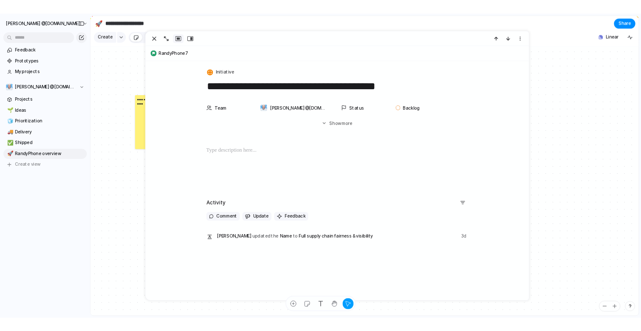
scroll to position [0, 0]
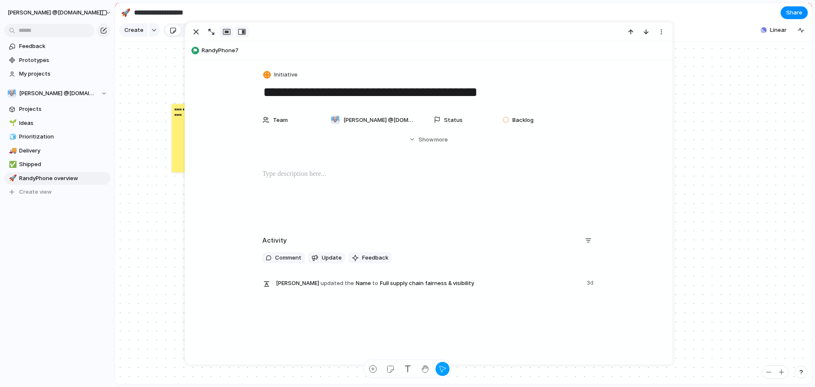
click at [244, 34] on div "button" at bounding box center [242, 31] width 8 height 7
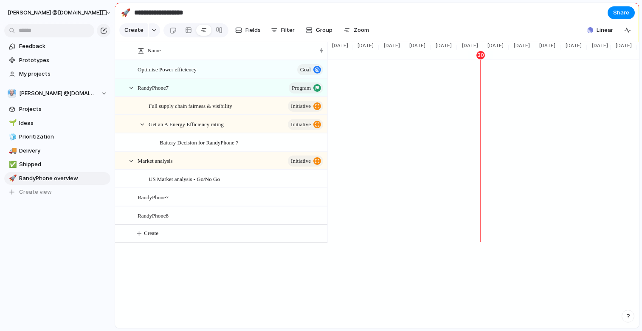
scroll to position [0, 802]
